Goal: Information Seeking & Learning: Learn about a topic

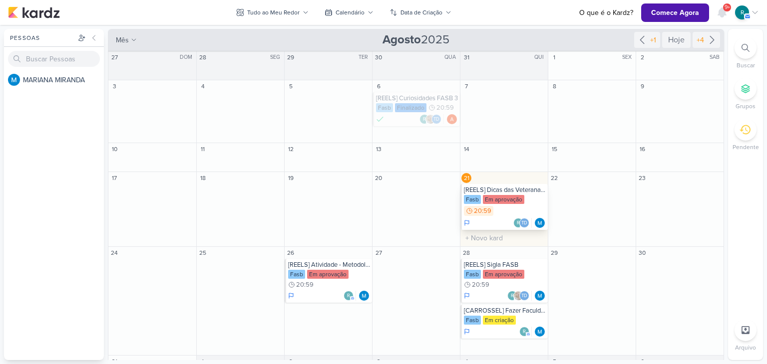
click at [510, 190] on div "[REELS] Dicas das Veteranas - Notas Complementares" at bounding box center [505, 190] width 82 height 8
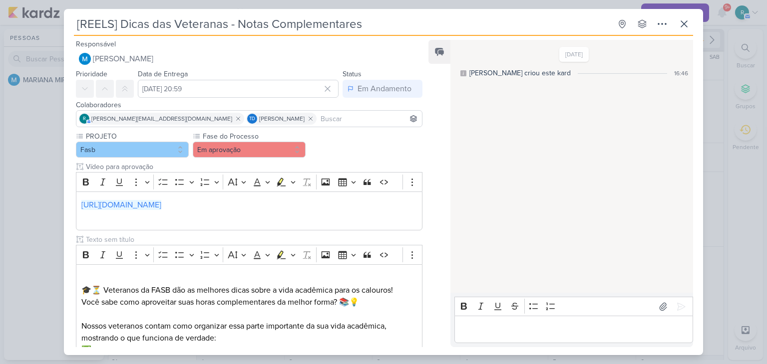
click at [713, 113] on div "[REELS] Dicas das Veteranas - Notas Complementares Criado por MARIANA" at bounding box center [383, 182] width 767 height 364
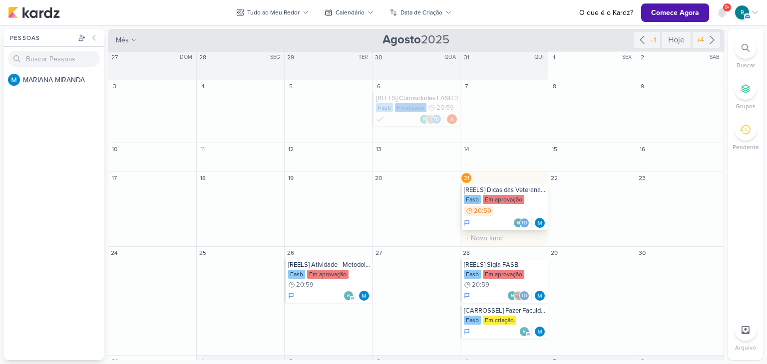
click at [499, 190] on div "[REELS] Dicas das Veteranas - Notas Complementares" at bounding box center [505, 190] width 82 height 8
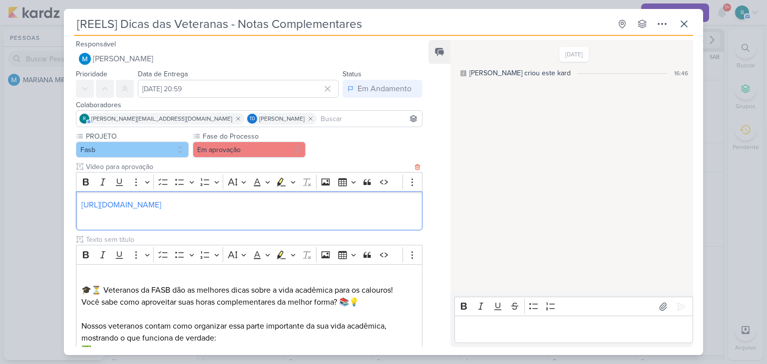
click at [359, 209] on p "https://drive.google.com/drive/folders/18NkuaEVVgB7p98B-fE1EQtGPgR0j76L8" at bounding box center [248, 205] width 335 height 12
click at [161, 204] on link "https://drive.google.com/drive/folders/18NkuaEVVgB7p98B-fE1EQtGPgR0j76L8" at bounding box center [121, 205] width 80 height 10
click at [447, 176] on div "Feed Solte o email para atrelar ao kard" at bounding box center [439, 193] width 22 height 307
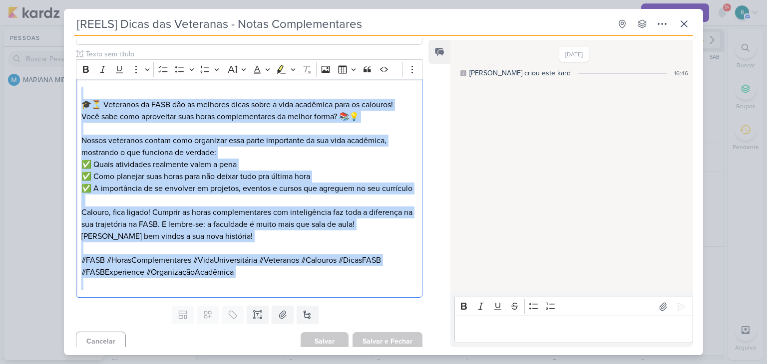
scroll to position [203, 0]
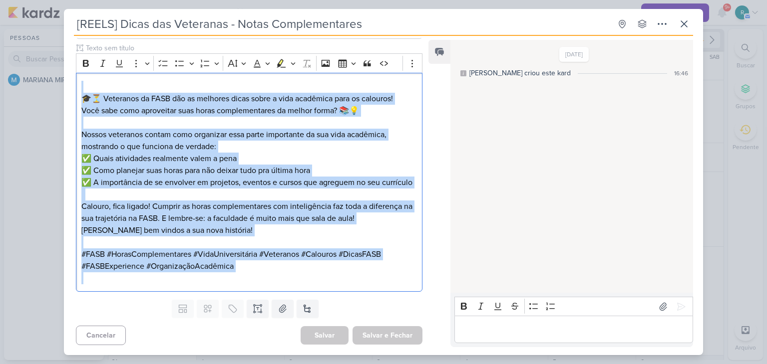
drag, startPoint x: 86, startPoint y: 273, endPoint x: 344, endPoint y: 302, distance: 259.8
click at [344, 302] on div "Responsável MARIANA MIRANDA Nenhum contato encontrado create new contact Novo C…" at bounding box center [245, 192] width 362 height 309
copy div "⁠⁠⁠⁠⁠⁠⁠ 🎓⏳ Veteranos da FASB dão as melhores dicas sobre a vida acadêmica para …"
click at [684, 24] on icon at bounding box center [684, 24] width 6 height 6
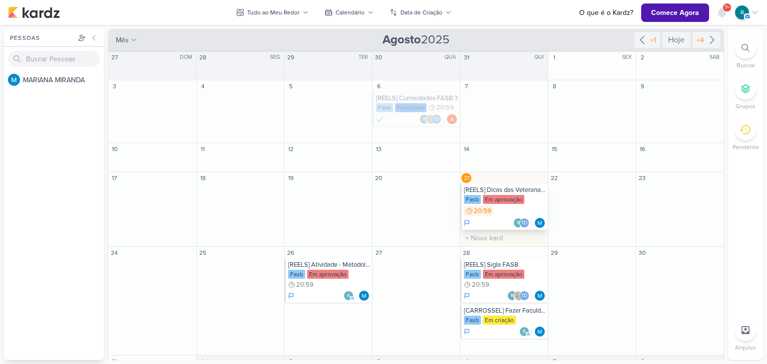
click at [514, 193] on div "[REELS] Dicas das Veteranas - Notas Complementares" at bounding box center [505, 190] width 82 height 8
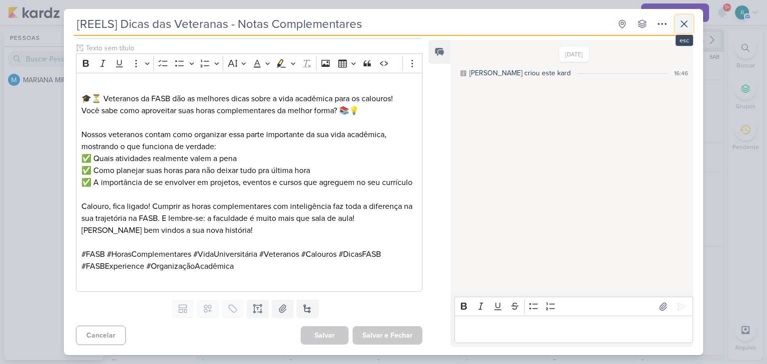
click at [688, 23] on icon at bounding box center [684, 24] width 12 height 12
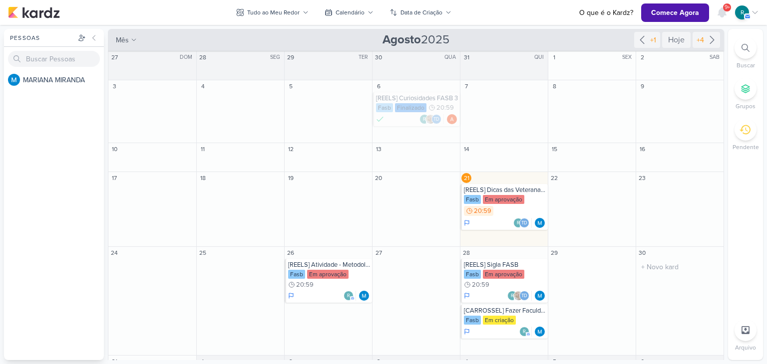
scroll to position [50, 0]
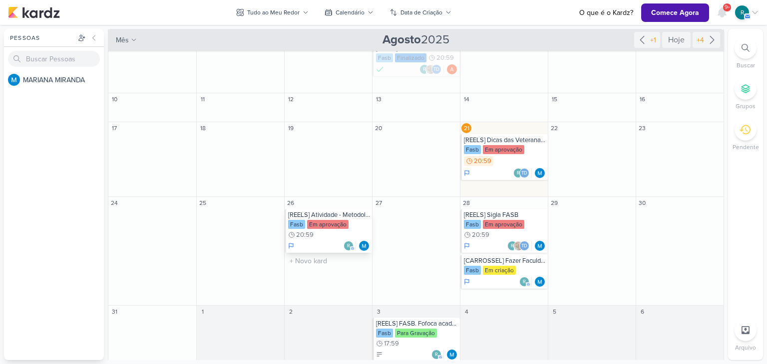
click at [338, 214] on div "[REELS] Atividade - Metodologias ativas" at bounding box center [329, 215] width 82 height 8
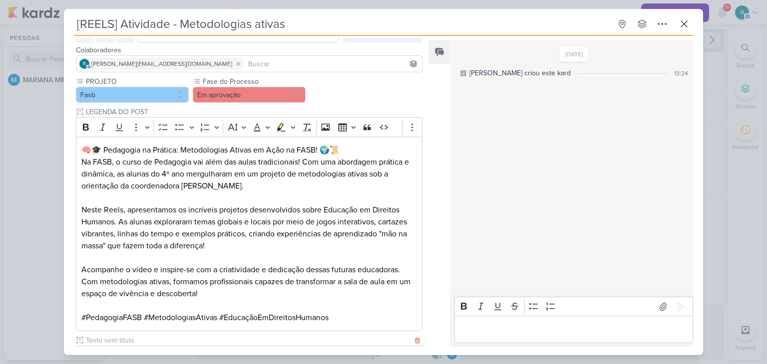
scroll to position [0, 0]
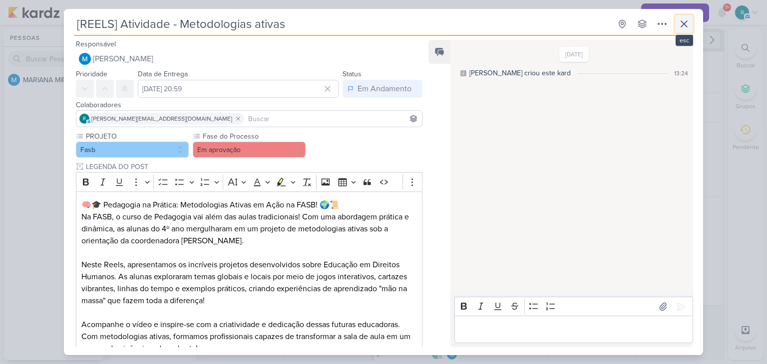
click at [687, 23] on icon at bounding box center [684, 24] width 12 height 12
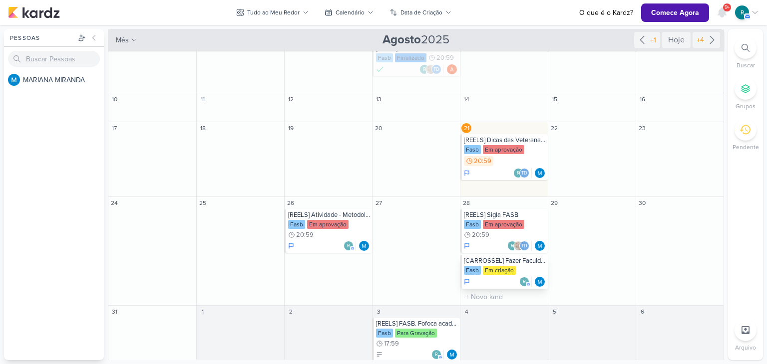
click at [514, 262] on div "[CARROSSEL] Fazer Faculdade" at bounding box center [505, 261] width 82 height 8
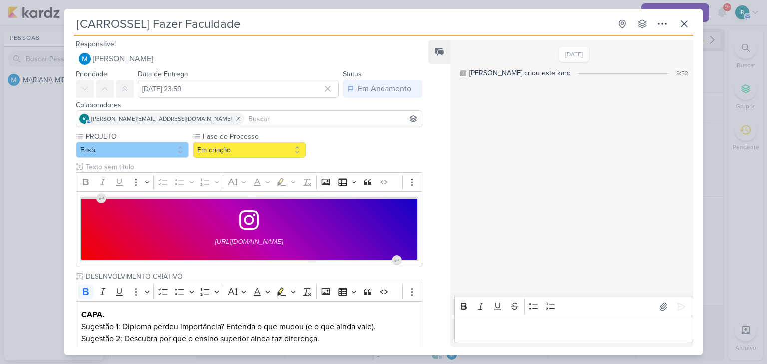
scroll to position [50, 0]
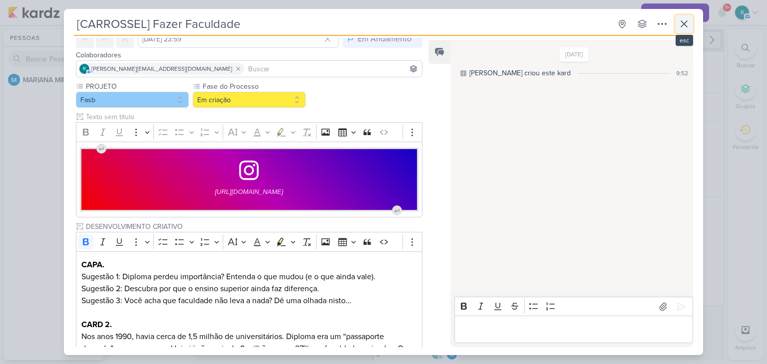
click at [685, 23] on icon at bounding box center [684, 24] width 12 height 12
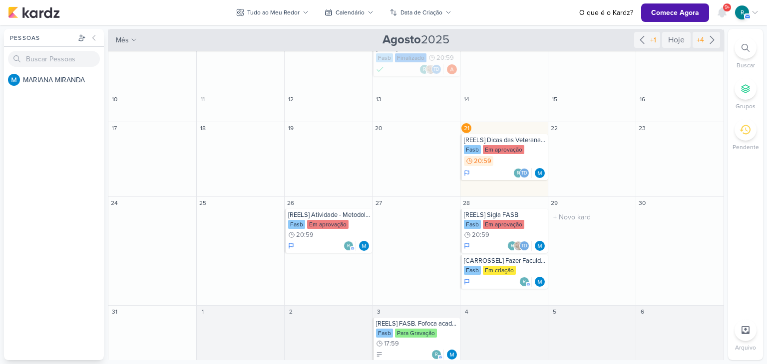
scroll to position [69, 0]
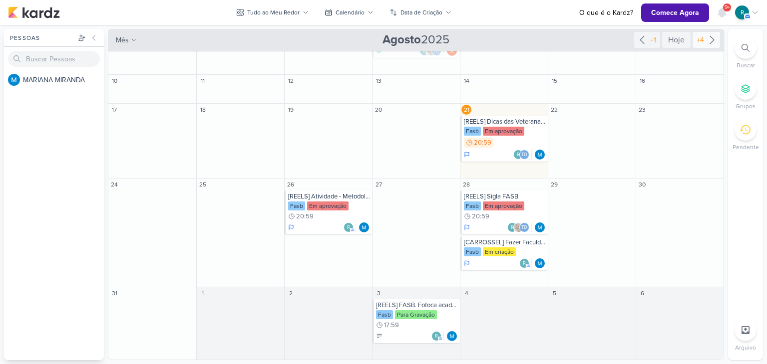
click at [710, 38] on icon at bounding box center [712, 39] width 4 height 7
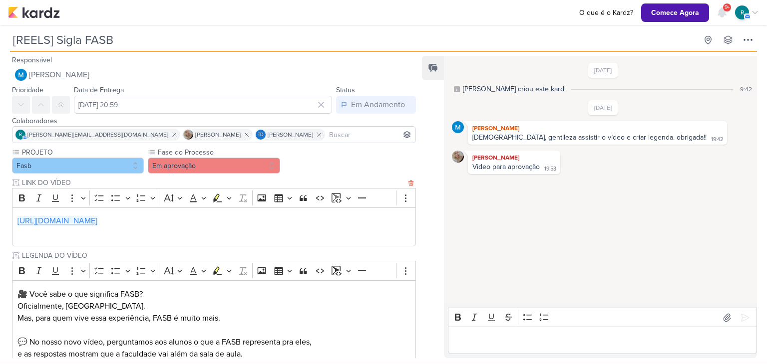
click at [97, 221] on link "https://drive.google.com/drive/folders/18NkuaEVVgB7p98B-fE1EQtGPgR0j76L8" at bounding box center [57, 221] width 80 height 10
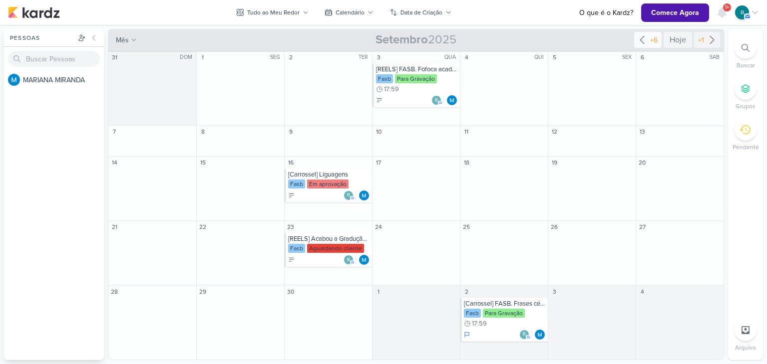
click at [641, 37] on icon at bounding box center [642, 40] width 12 height 12
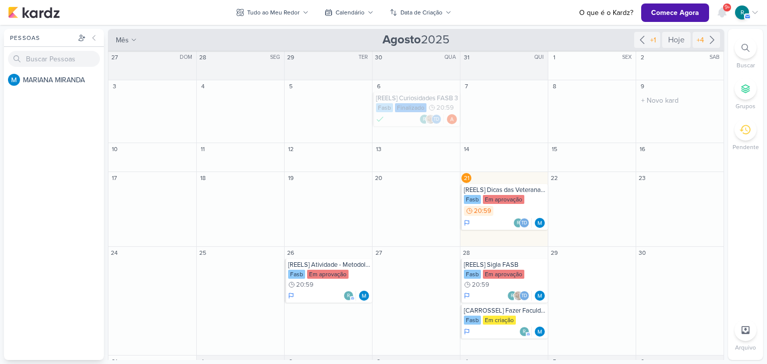
scroll to position [69, 0]
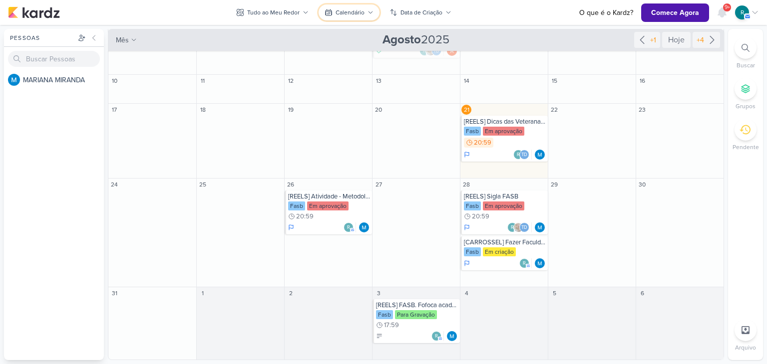
click at [337, 10] on div "Calendário" at bounding box center [349, 12] width 29 height 9
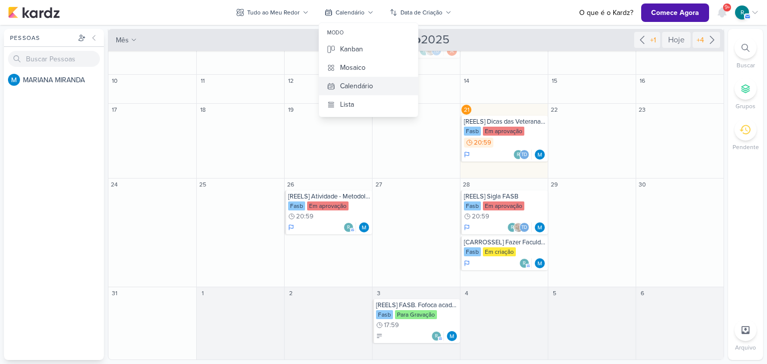
click at [357, 86] on div "Calendário" at bounding box center [356, 86] width 33 height 10
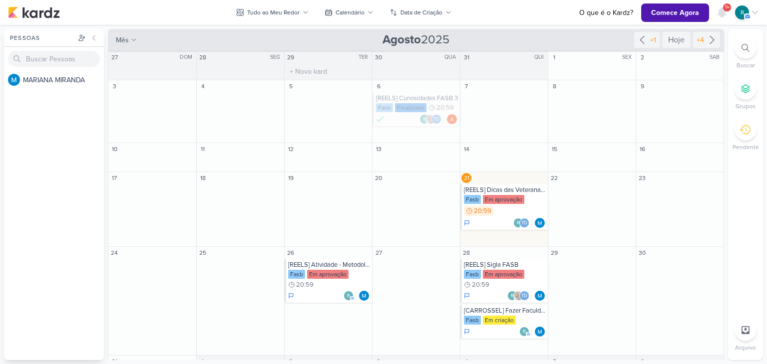
scroll to position [69, 0]
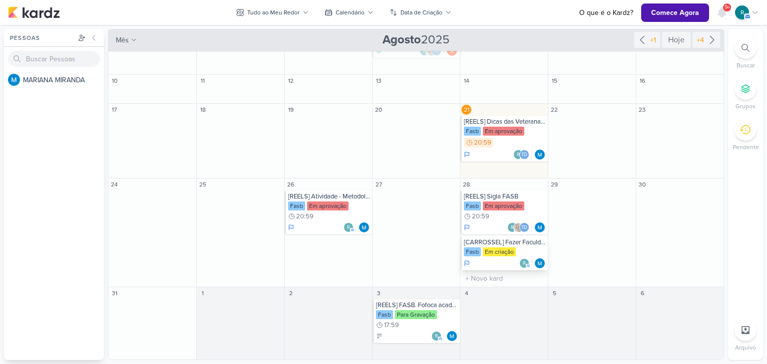
click at [521, 245] on div "[CARROSSEL] Fazer Faculdade" at bounding box center [505, 243] width 82 height 8
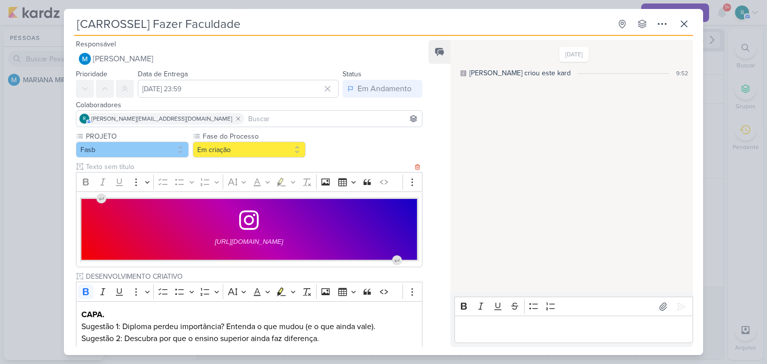
scroll to position [150, 0]
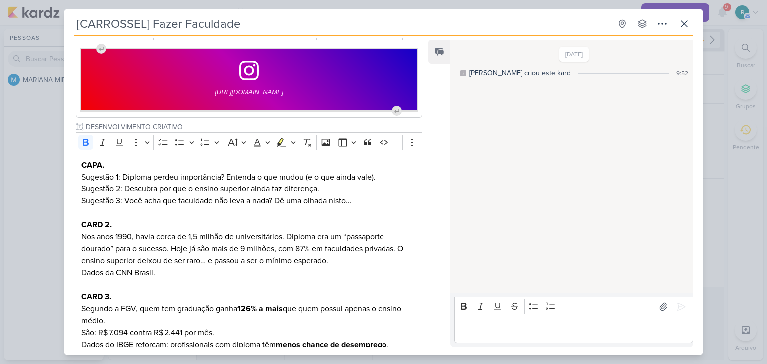
drag, startPoint x: 242, startPoint y: 23, endPoint x: 70, endPoint y: 23, distance: 171.7
click at [70, 23] on div "[CARROSSEL] Fazer Faculdade Criado por MARIANA nenhum grupo disponível esc Resp…" at bounding box center [383, 185] width 639 height 340
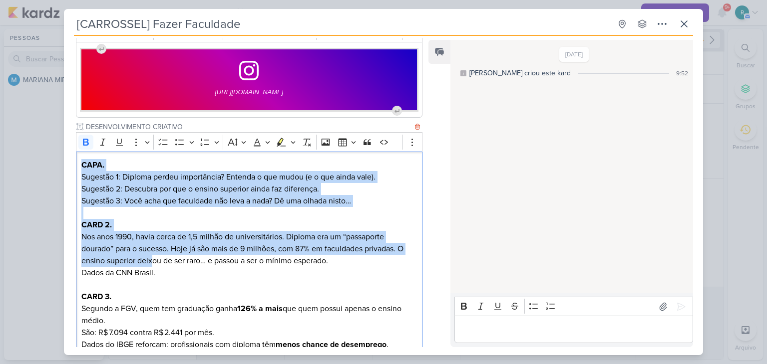
drag, startPoint x: 81, startPoint y: 162, endPoint x: 151, endPoint y: 261, distance: 121.2
click at [151, 261] on div "CAPA. Sugestão 1: Diploma perdeu importância? Entenda o que mudou (e o que aind…" at bounding box center [249, 345] width 346 height 387
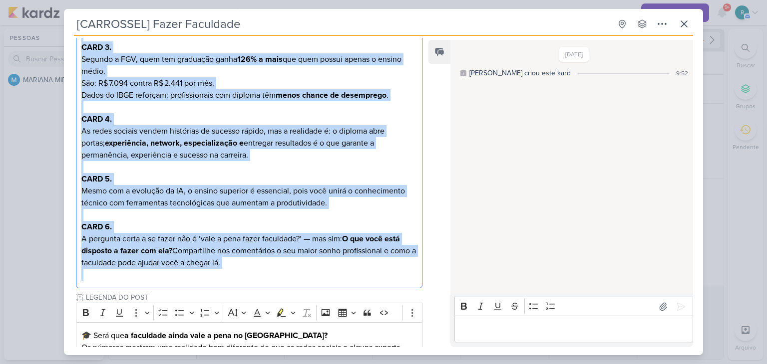
click at [280, 270] on p "Editor editing area: main" at bounding box center [248, 275] width 335 height 12
copy div "CAPA. Sugestão 1: Diploma perdeu importância? Entenda o que mudou (e o que aind…"
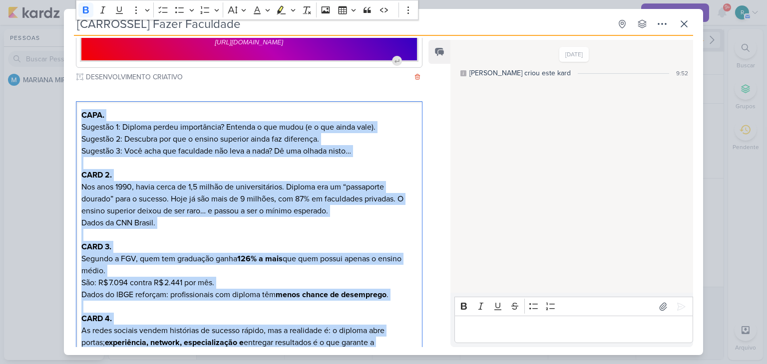
scroll to position [150, 0]
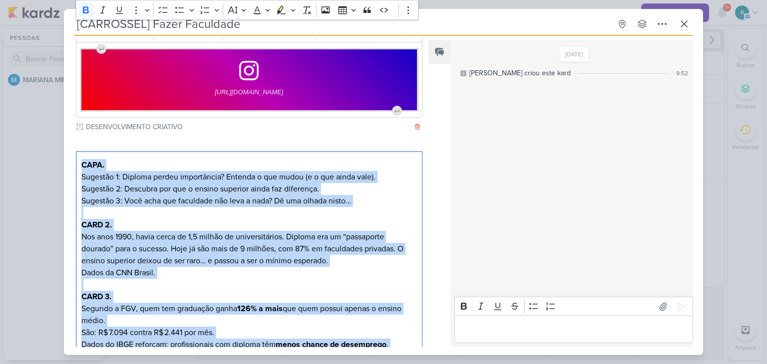
click at [375, 207] on p "Editor editing area: main" at bounding box center [248, 213] width 335 height 12
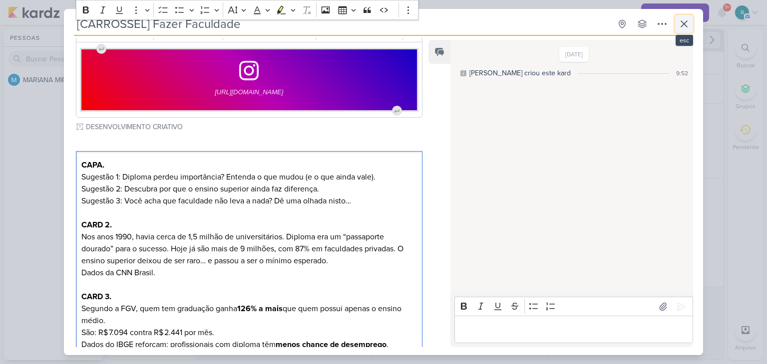
click at [683, 25] on icon at bounding box center [684, 24] width 12 height 12
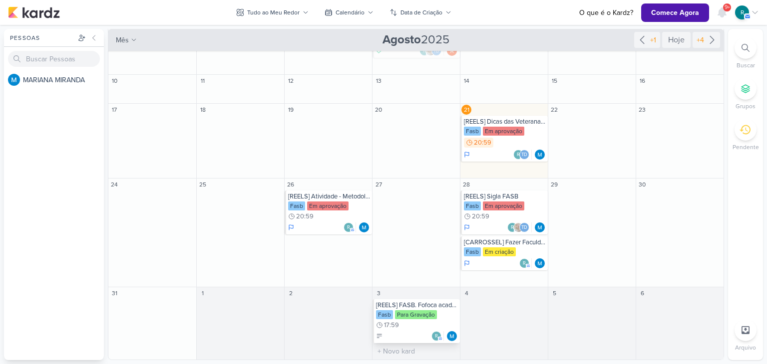
click at [419, 305] on div "[REELS] FASB. Fofoca acadêmica" at bounding box center [417, 305] width 82 height 8
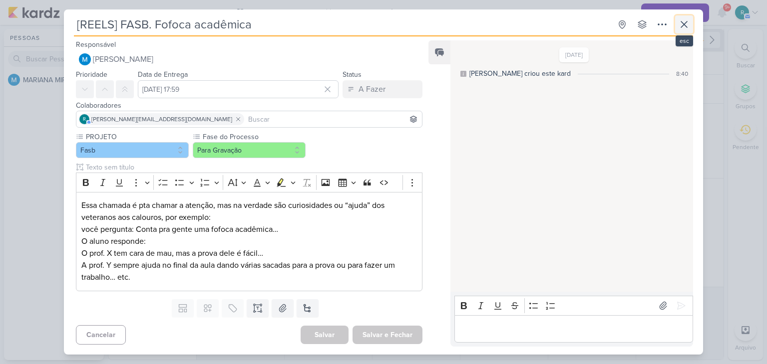
click at [685, 22] on icon at bounding box center [684, 24] width 12 height 12
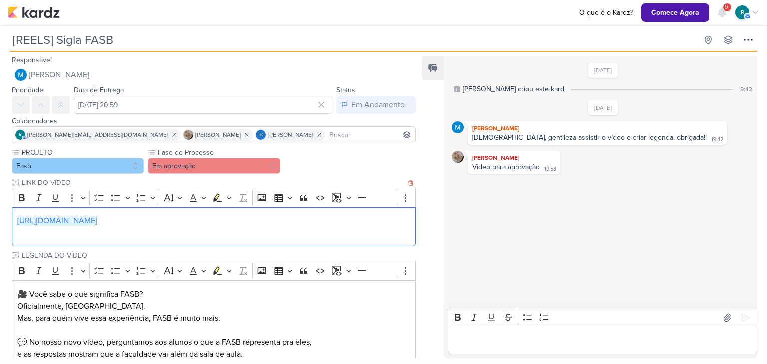
click at [97, 221] on link "[URL][DOMAIN_NAME]" at bounding box center [57, 221] width 80 height 10
